Goal: Information Seeking & Learning: Learn about a topic

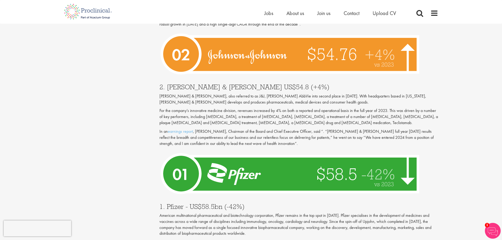
scroll to position [1738, 0]
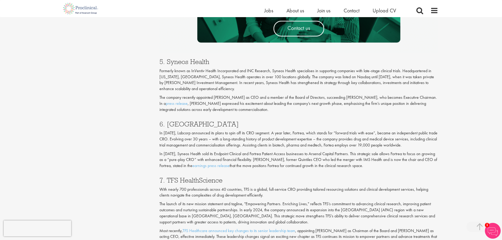
scroll to position [869, 0]
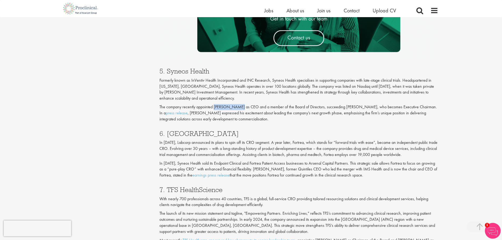
drag, startPoint x: 214, startPoint y: 106, endPoint x: 238, endPoint y: 107, distance: 24.5
click at [238, 107] on p "The company recently appointed Costa Panagos as CEO and a member of the Board o…" at bounding box center [298, 113] width 279 height 18
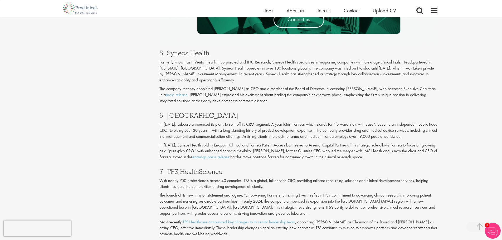
scroll to position [895, 0]
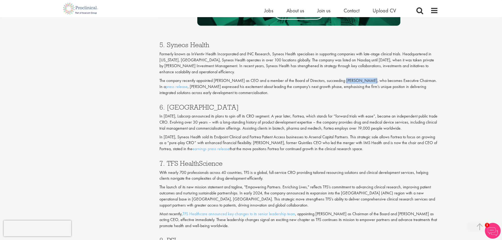
drag, startPoint x: 339, startPoint y: 80, endPoint x: 363, endPoint y: 78, distance: 23.5
click at [363, 78] on p "The company recently appointed Costa Panagos as CEO and a member of the Board o…" at bounding box center [298, 87] width 279 height 18
click at [473, 80] on div "You are here: Home > Top 10 CROs to watch in 2025 Content types Quizzes Blogs G…" at bounding box center [251, 61] width 502 height 1912
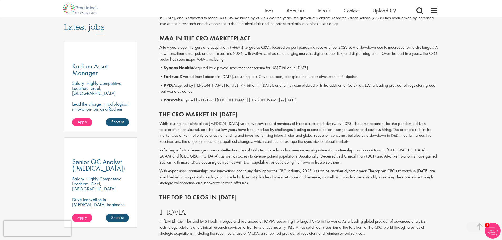
scroll to position [263, 0]
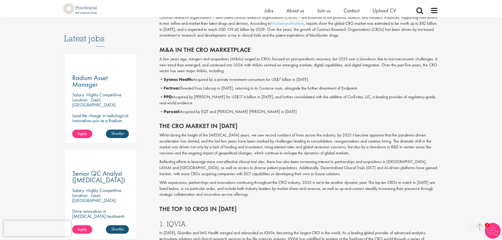
click at [309, 122] on div "The CRO market in 2025 Whilst during the height of the Covid-19 years, we saw r…" at bounding box center [298, 158] width 287 height 83
